Goal: Transaction & Acquisition: Book appointment/travel/reservation

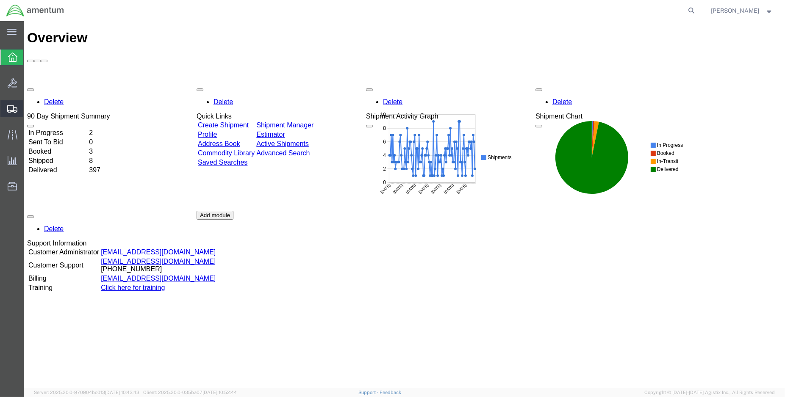
click at [0, 0] on span "Create Shipment" at bounding box center [0, 0] width 0 height 0
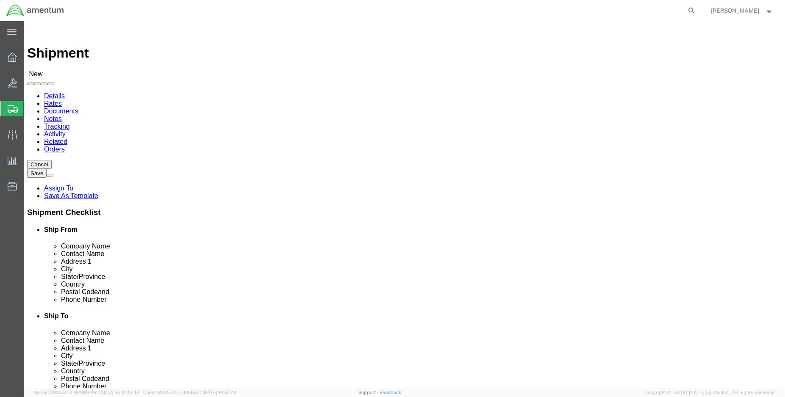
select select
select select "MYPROFILE"
select select "LA"
type input "eja"
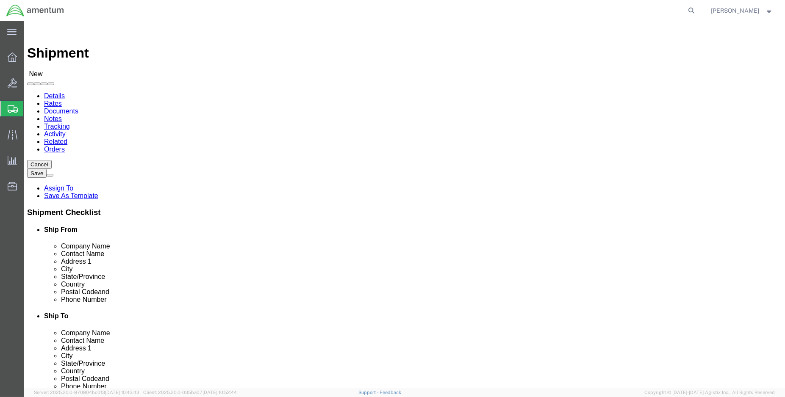
select select "49930"
select select "FL"
click input "text"
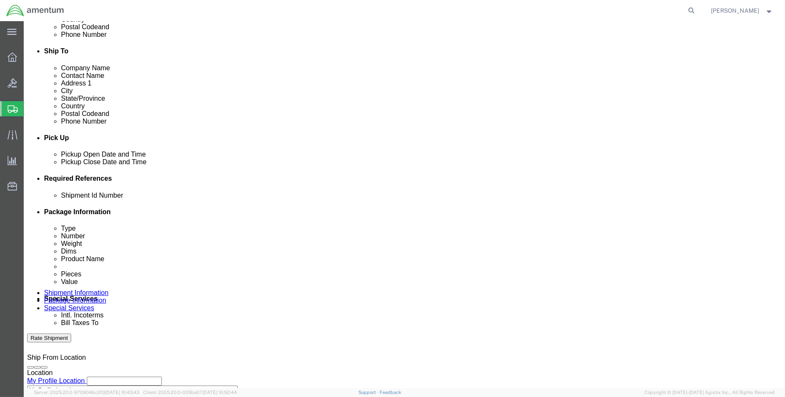
scroll to position [282, 0]
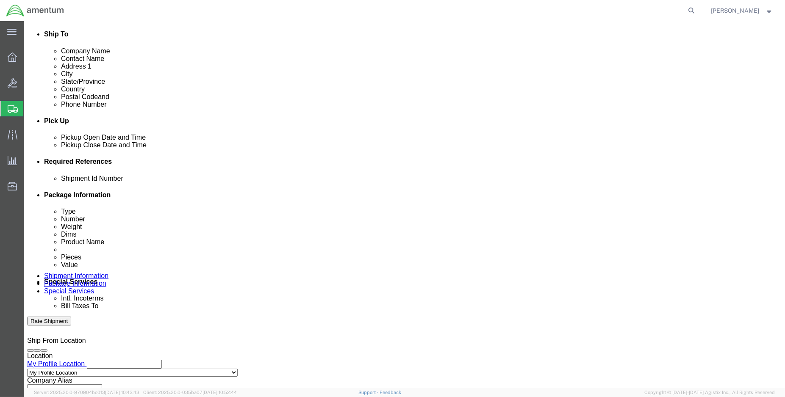
type input "[PERSON_NAME]"
click div "[DATE] 4:00 PM"
type input "5:00 PM"
click button "Apply"
click button "Add reference"
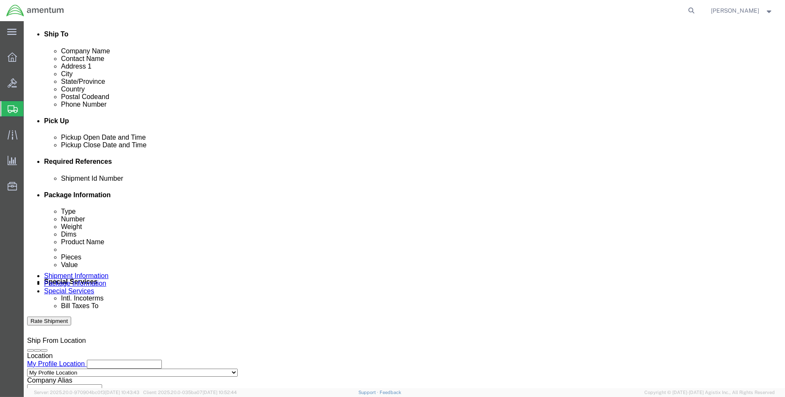
click button "Add reference"
click input "text"
type input "ENO shipment: 614-008522"
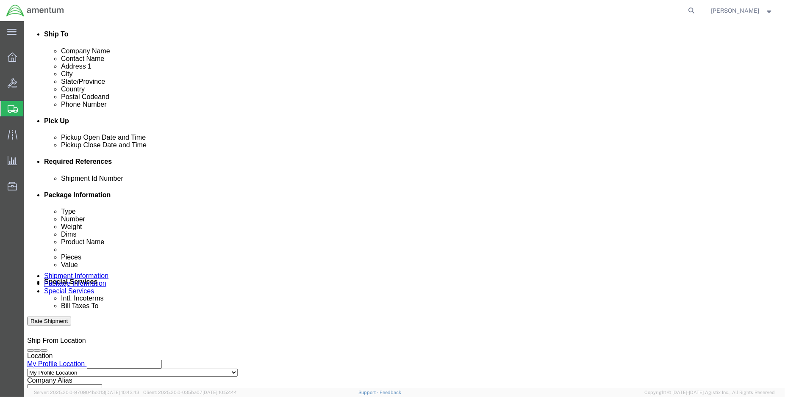
click select "Select Account Type Activity ID Airline Appointment Number ASN Batch Request # …"
select select "DEPT"
click select "Select Account Type Activity ID Airline Appointment Number ASN Batch Request # …"
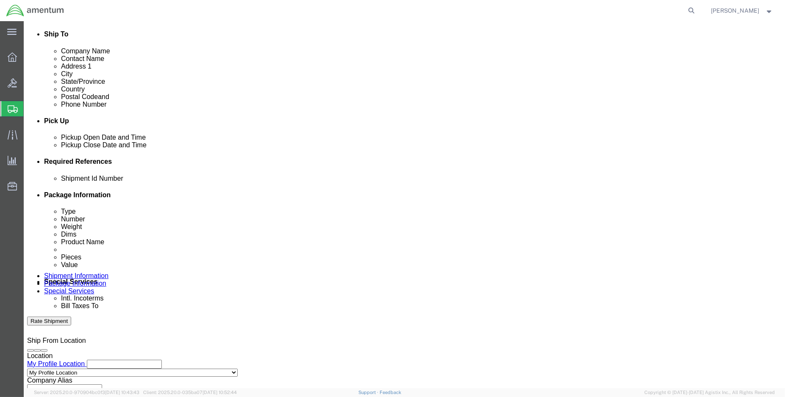
click input "text"
type input "CBP"
click select "Select Account Type Activity ID Airline Appointment Number ASN Batch Request # …"
select select "CUSTREF"
click select "Select Account Type Activity ID Airline Appointment Number ASN Batch Request # …"
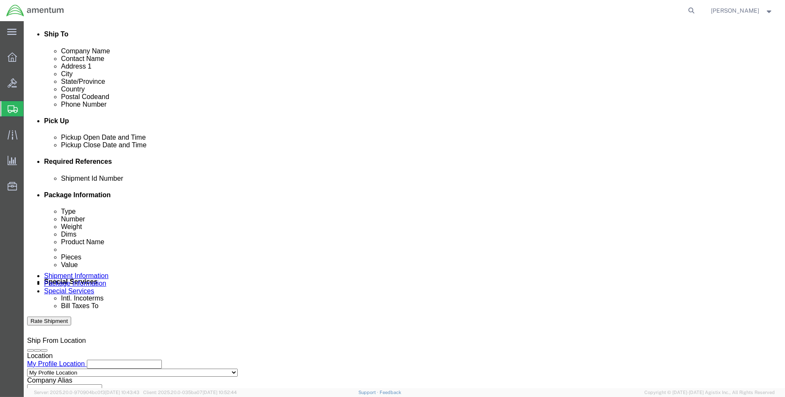
click input "text"
type input "EJA: 614-008522"
click select "Select Account Type Activity ID Airline Appointment Number ASN Batch Request # …"
select select "PROJNUM"
click select "Select Account Type Activity ID Airline Appointment Number ASN Batch Request # …"
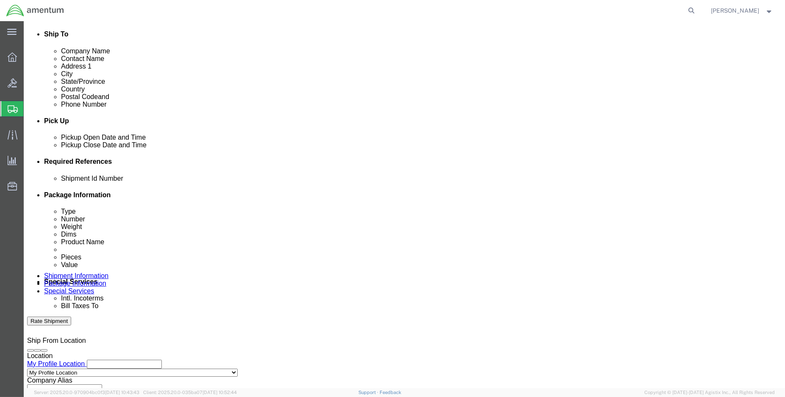
paste input "6118.04.03.2219.000.ENO.0000"
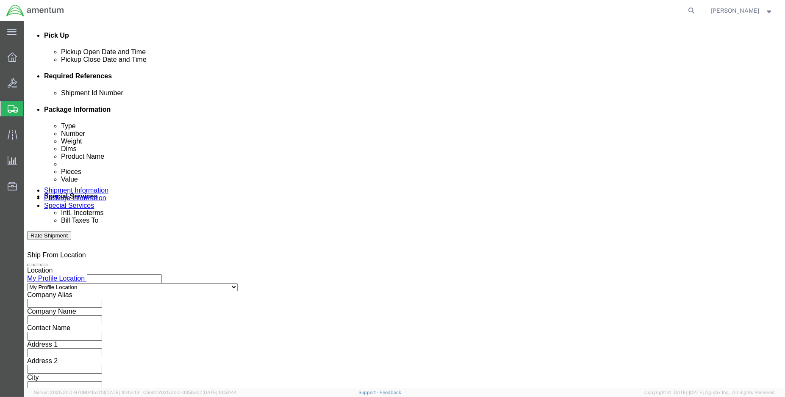
scroll to position [376, 0]
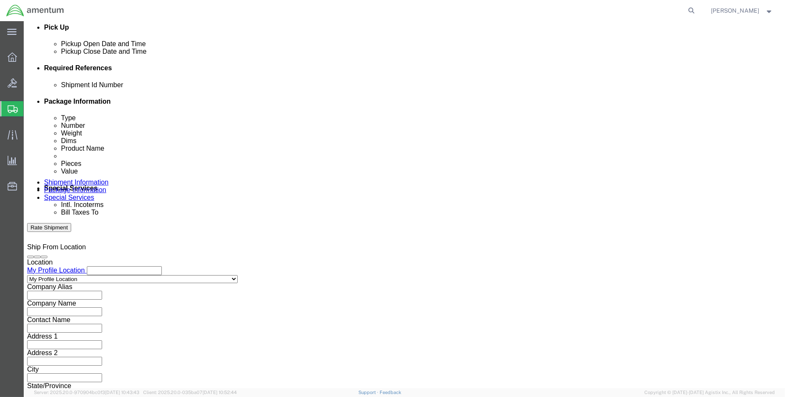
type input "6118.04.03.2219.000.ENO.0000"
click button "Continue"
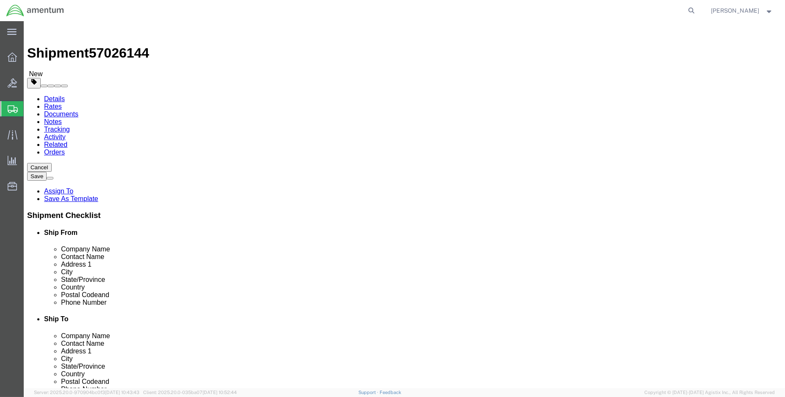
click select "Select BCK Boxes Bale(s) Basket(s) Bolt(s) Bottle(s) Buckets Bulk Bundle(s) Can…"
select select "ENV"
click select "Select BCK Boxes Bale(s) Basket(s) Bolt(s) Bottle(s) Buckets Bulk Bundle(s) Can…"
type input "9.50"
type input "12.50"
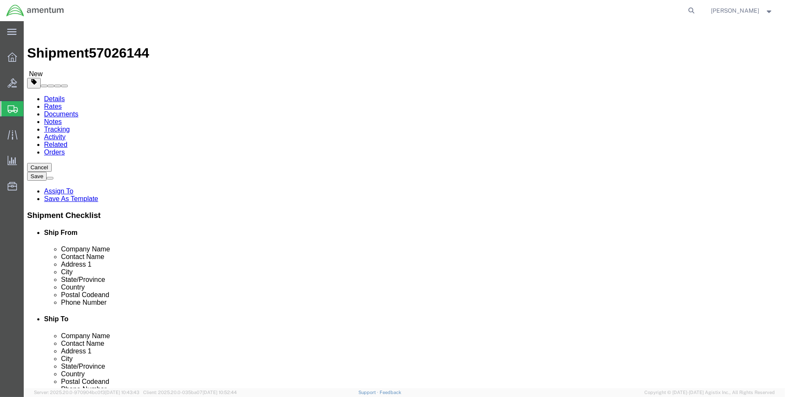
type input "0.25"
type input "1"
click link "Add Content"
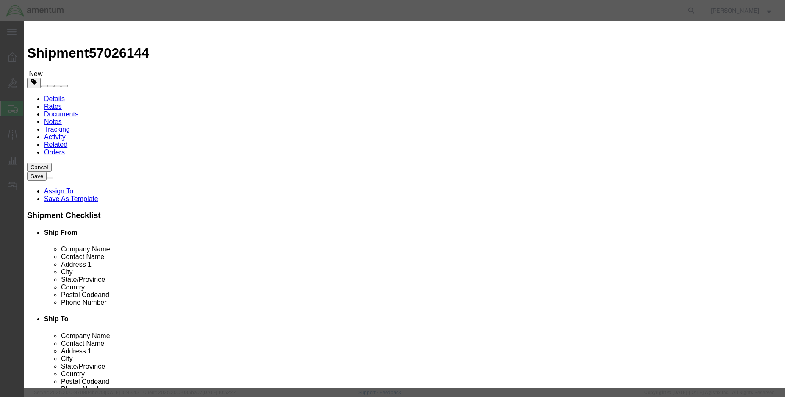
click input "text"
type input "40s5-8"
click td "Name: CAM LOCK, SS"
select select "USD"
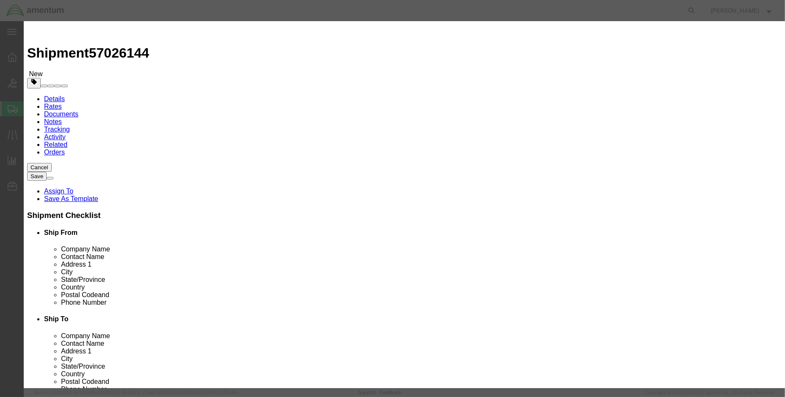
type input "CAM LOCK, SS"
type input "40S5-8S"
type input "CAM LOCK, SS (PN: 40S5-8)"
type input "1.00"
type input "20.00"
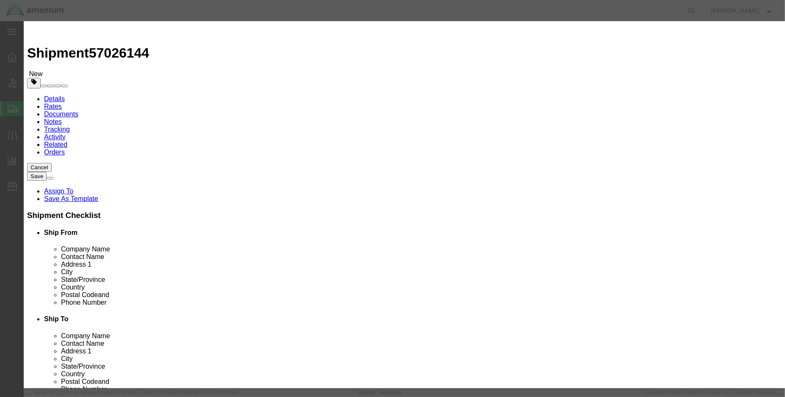
click button "Save & Close"
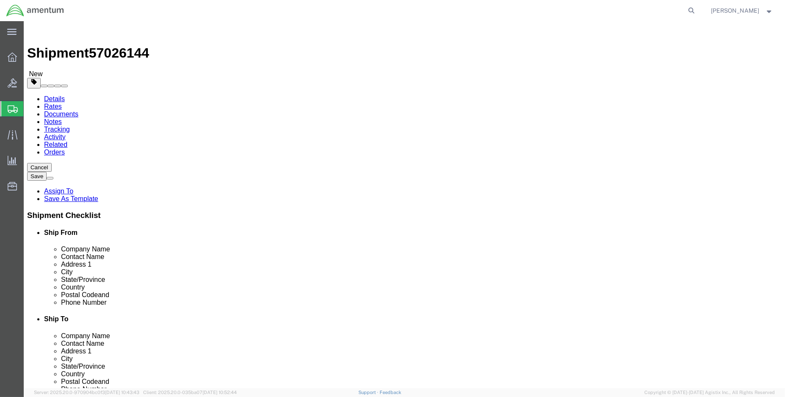
click button "Rate Shipment"
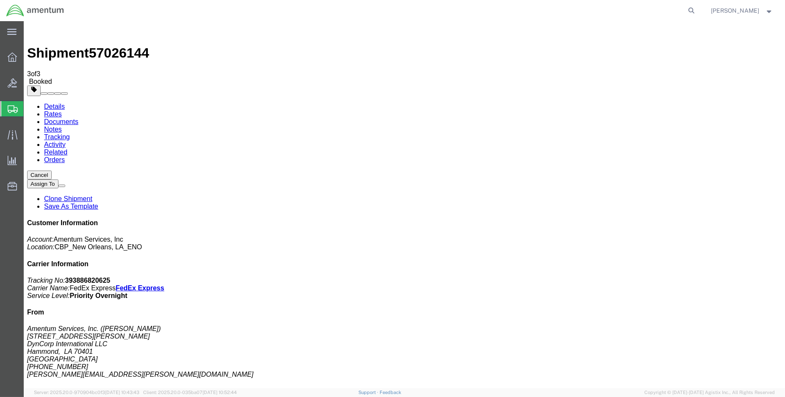
drag, startPoint x: 82, startPoint y: 152, endPoint x: 282, endPoint y: 215, distance: 209.5
click at [55, 103] on link "Details" at bounding box center [54, 106] width 21 height 7
click link "Schedule pickup request"
click at [0, 0] on span "Create Shipment" at bounding box center [0, 0] width 0 height 0
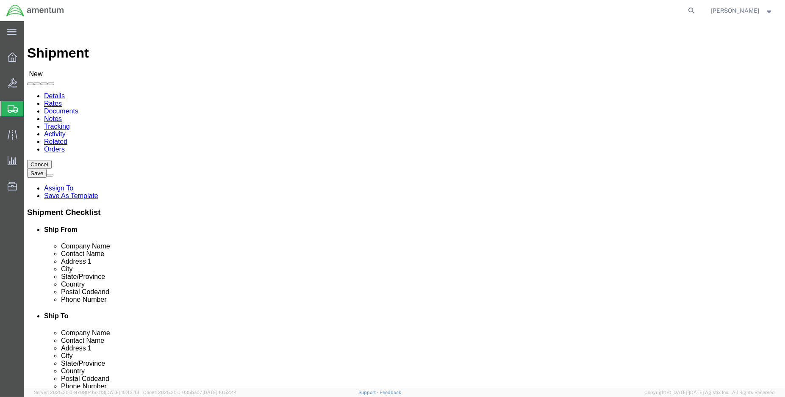
select select "MYPROFILE"
select select "LA"
type input "eja"
select select "49930"
select select "FL"
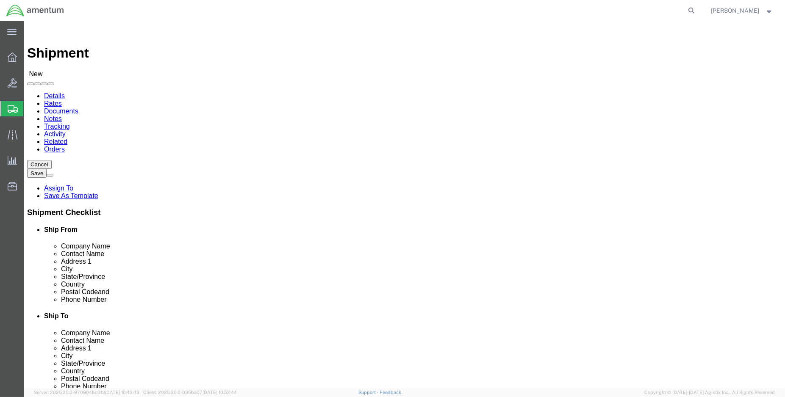
click input "text"
type input "C"
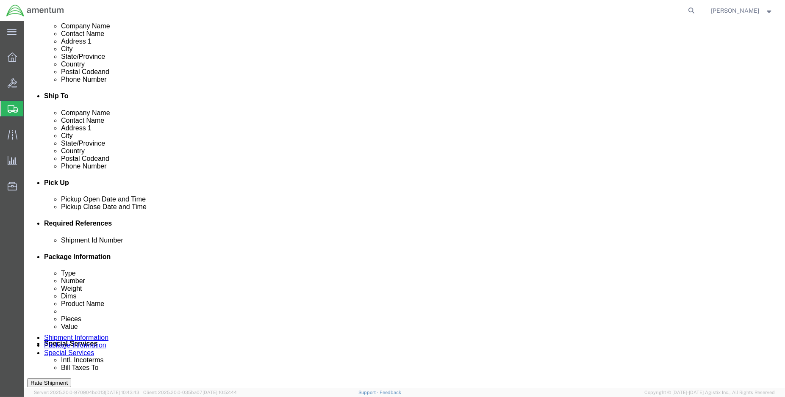
scroll to position [235, 0]
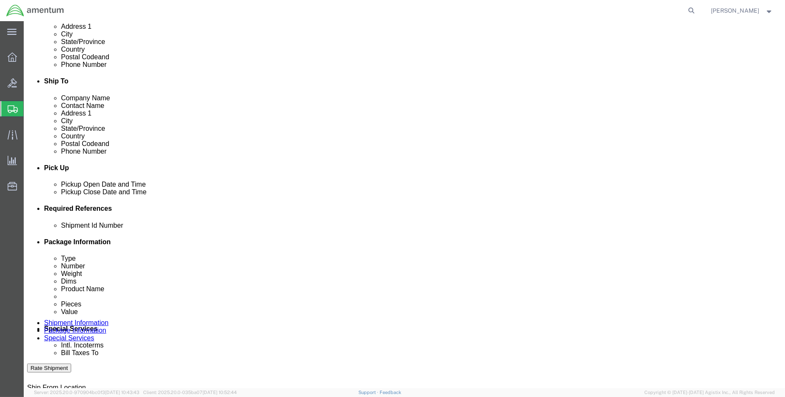
type input "[PERSON_NAME]"
click div "[DATE] 4:00 PM"
type input "5:00 PM"
click button "Apply"
click button "Add reference"
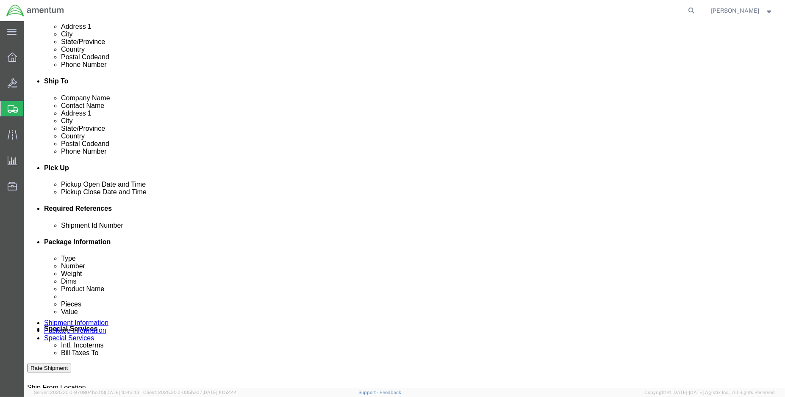
click button "Add reference"
drag, startPoint x: 534, startPoint y: 259, endPoint x: 520, endPoint y: 250, distance: 16.2
click button "Add reference"
click input "text"
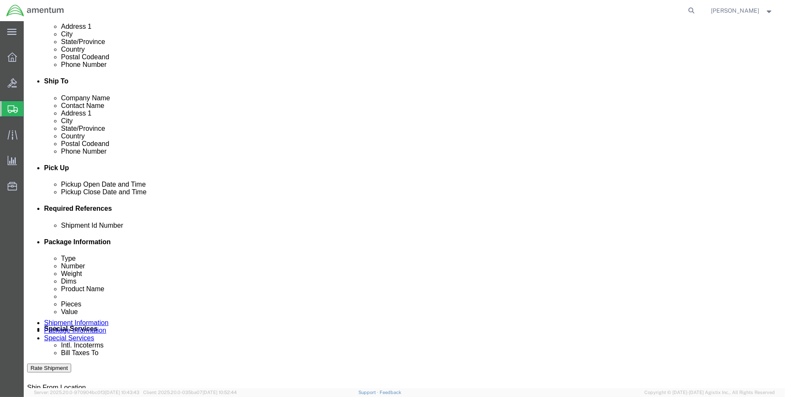
type input "ENO shipment: Mission Server return"
select select "DEPT"
type input "CBP"
select select "CUSTREF"
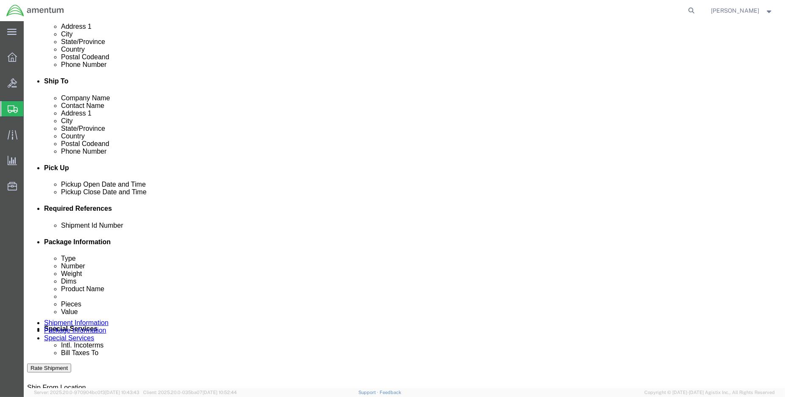
type input "SN: 50020432-001"
click select "Select Account Type Activity ID Airline Appointment Number ASN Batch Request # …"
select select "PROJNUM"
click select "Select Account Type Activity ID Airline Appointment Number ASN Batch Request # …"
paste input "6118.04.03.2219.000.ENO.0000"
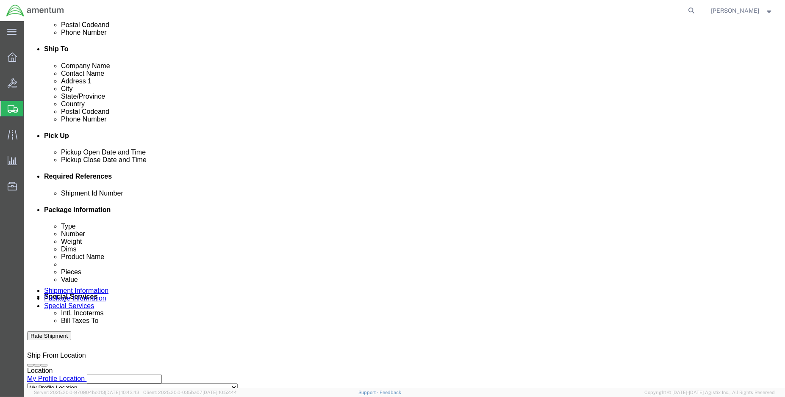
scroll to position [376, 0]
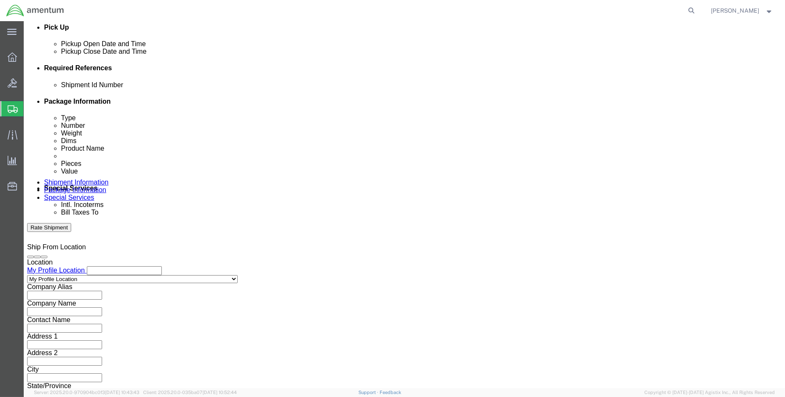
type input "6118.04.03.2219.000.ENO.0000"
click button "Continue"
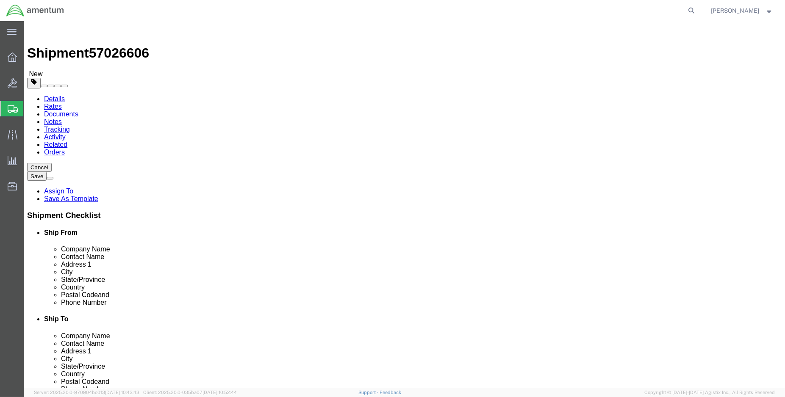
click select "Select BCK Boxes Bale(s) Basket(s) Bolt(s) Bottle(s) Buckets Bulk Bundle(s) Can…"
select select "CASE"
click select "Select BCK Boxes Bale(s) Basket(s) Bolt(s) Bottle(s) Buckets Bulk Bundle(s) Can…"
click input "text"
type input "32"
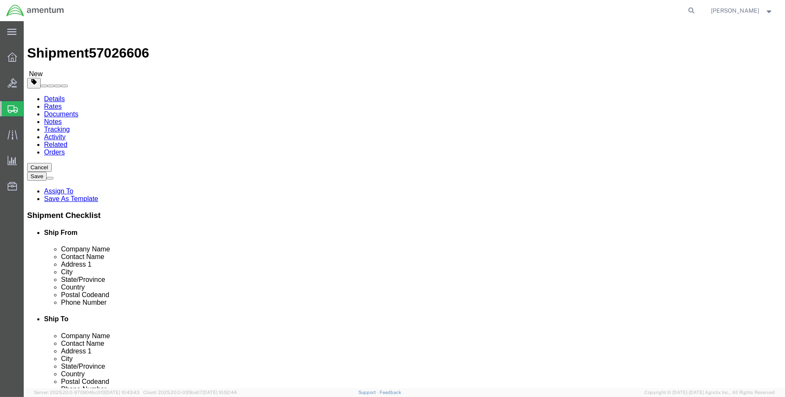
type input "24"
type input "16"
type input "87.00"
click link "Add Content"
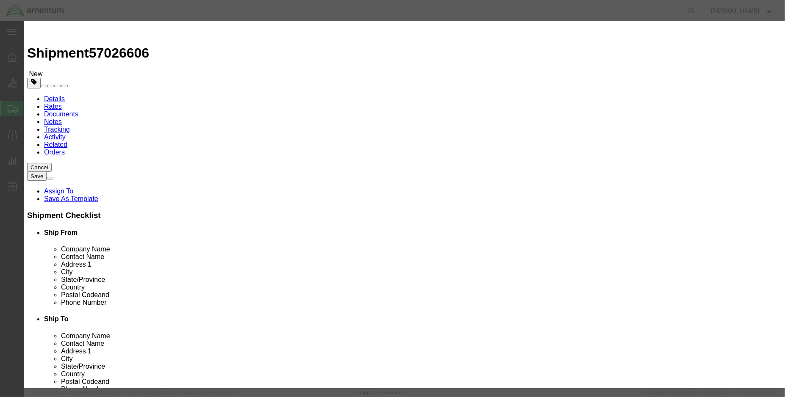
click input "text"
type input "4472"
click td "Name: SYSTEL 7 SLOT COMPUTER"
select select "USD"
type input "SYSTEL 7 SLOT COMPUTER"
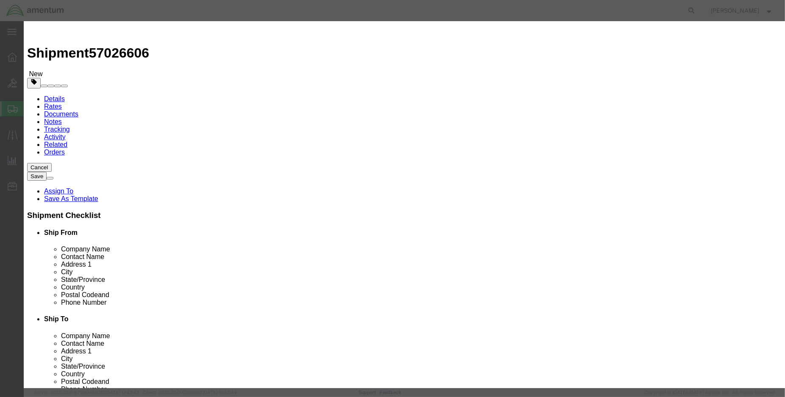
type input "4472JHU-15"
type input "SYSTEL 7 SLOT COMPUTER"
click input "text"
type input "1.00"
click input "SYSTEL 7 SLOT COMPUTER"
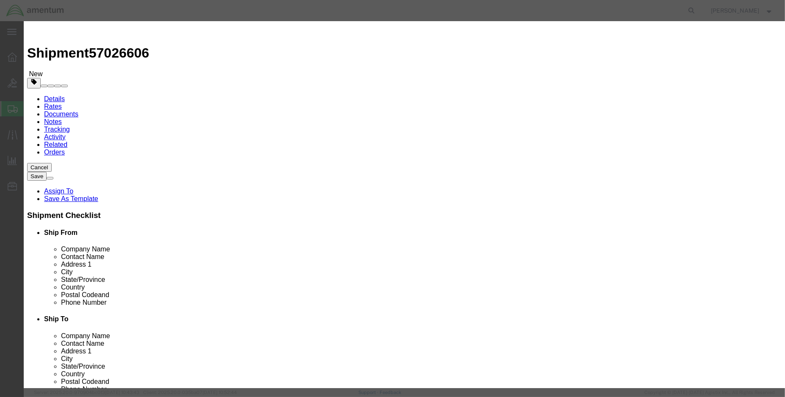
type input "SYSTEL 7 SLOT COMPUTER (SN: 50020432-001)"
click input "text"
click input "10000."
type input "10000.00"
click input "text"
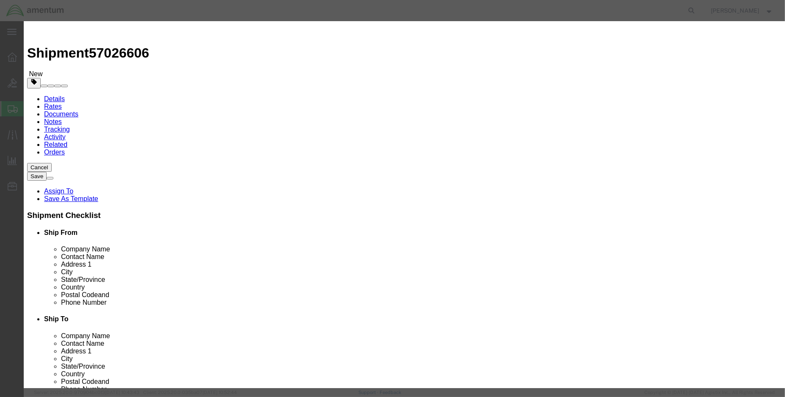
type input "50020432-001"
click button "Save & Close"
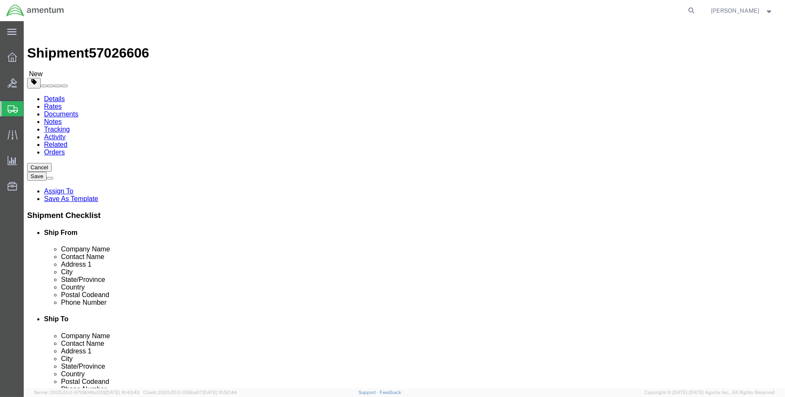
click input "32"
type input "34"
click input "24"
type input "28"
click input "16"
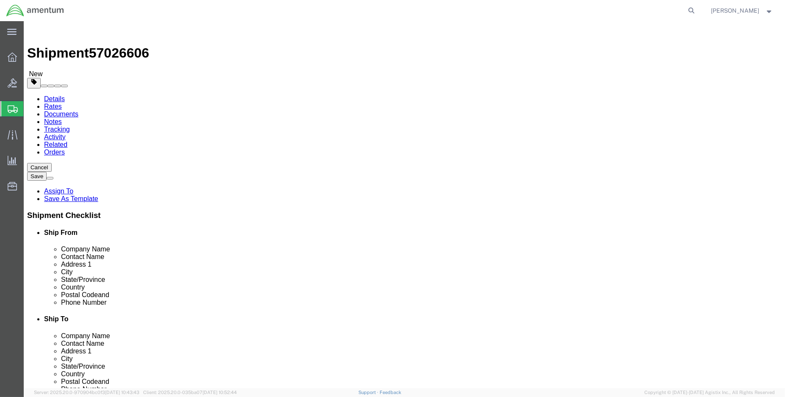
type input "17"
click button "Rate Shipment"
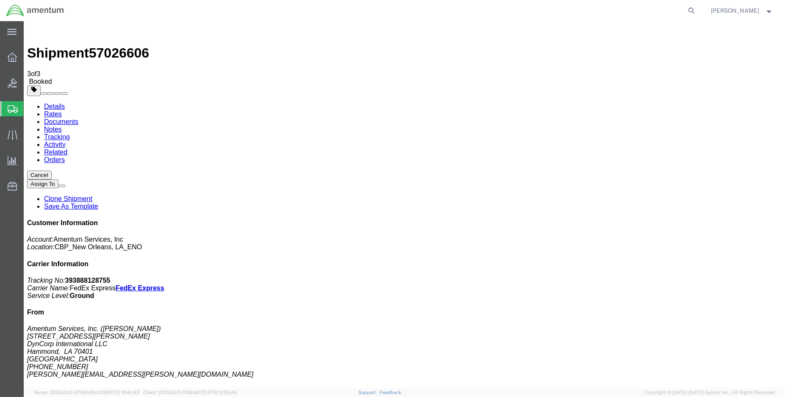
click at [53, 103] on link "Details" at bounding box center [54, 106] width 21 height 7
click link "Schedule pickup request"
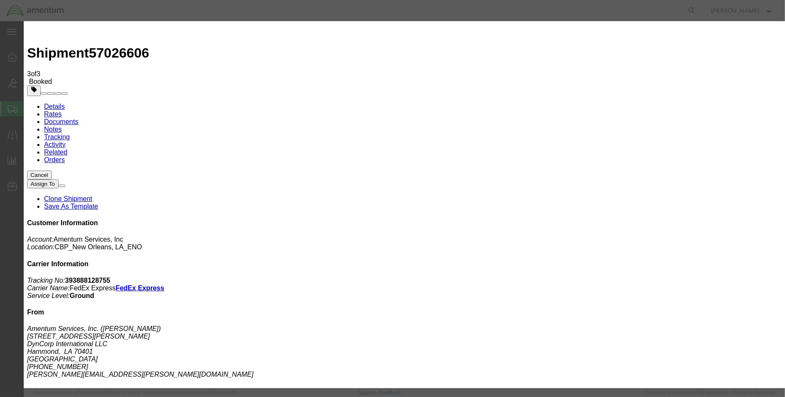
click button "Close"
